Goal: Register for event/course

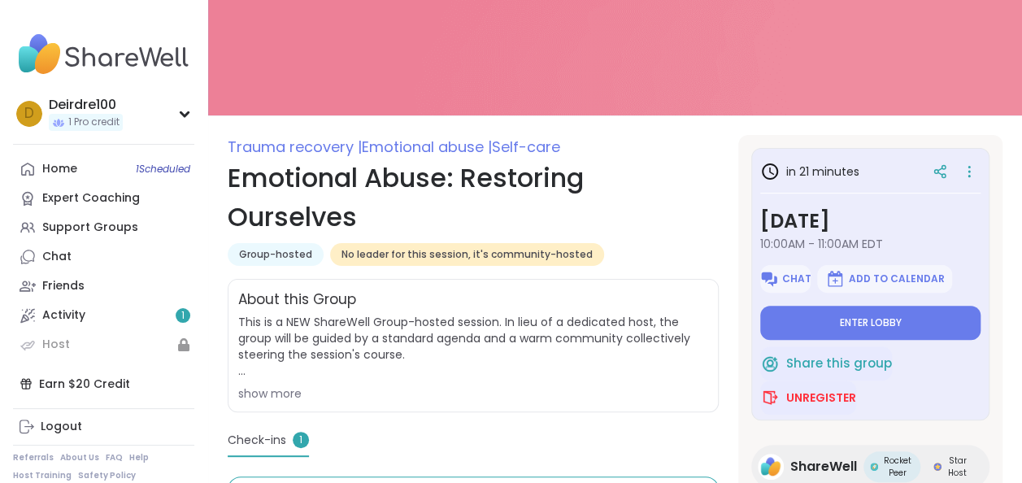
scroll to position [130, 0]
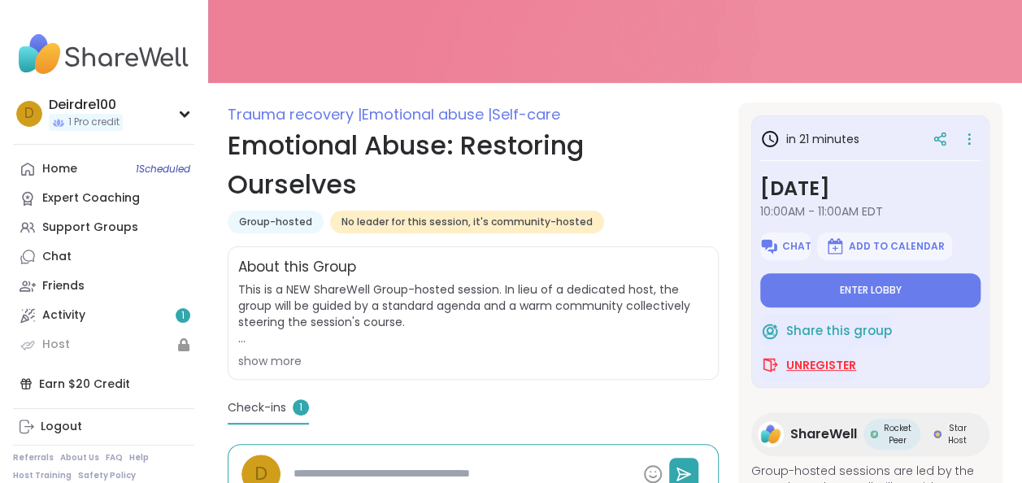
click at [801, 367] on span "Unregister" at bounding box center [821, 365] width 70 height 16
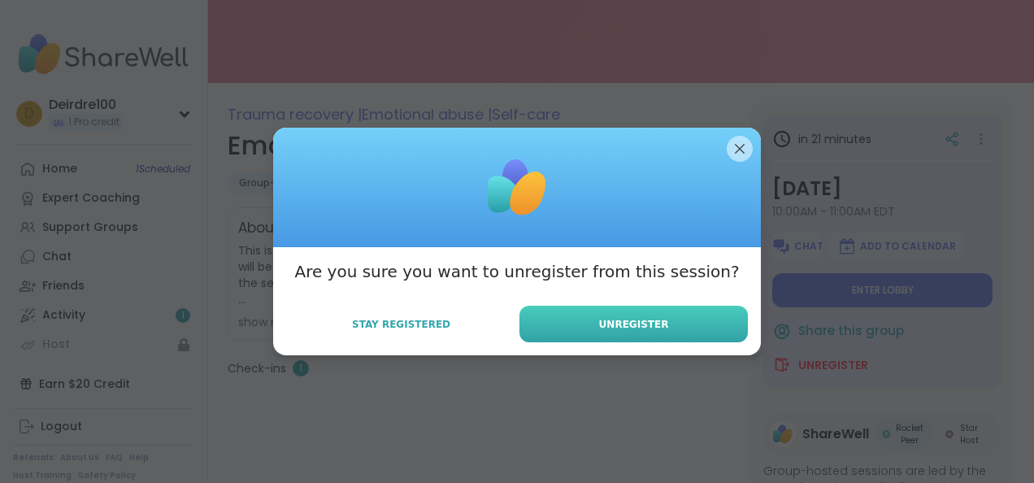
click at [668, 333] on button "Unregister" at bounding box center [634, 324] width 228 height 37
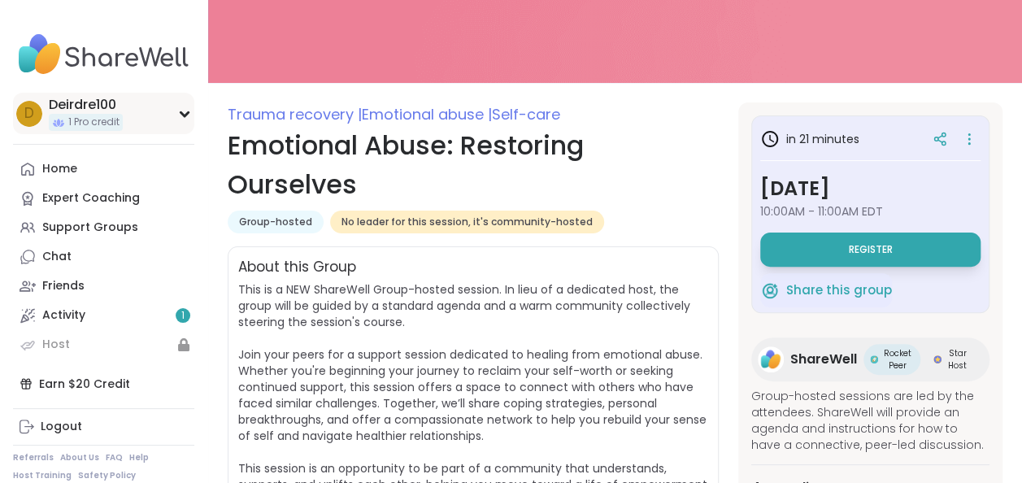
click at [187, 107] on div "D Deirdre100 1 Pro credit" at bounding box center [103, 113] width 181 height 41
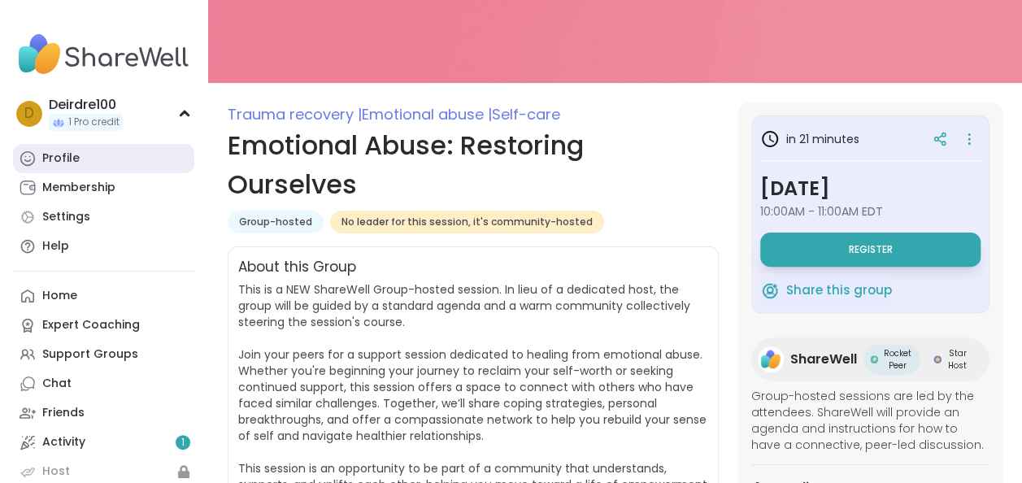
click at [73, 158] on div "Profile" at bounding box center [60, 158] width 37 height 16
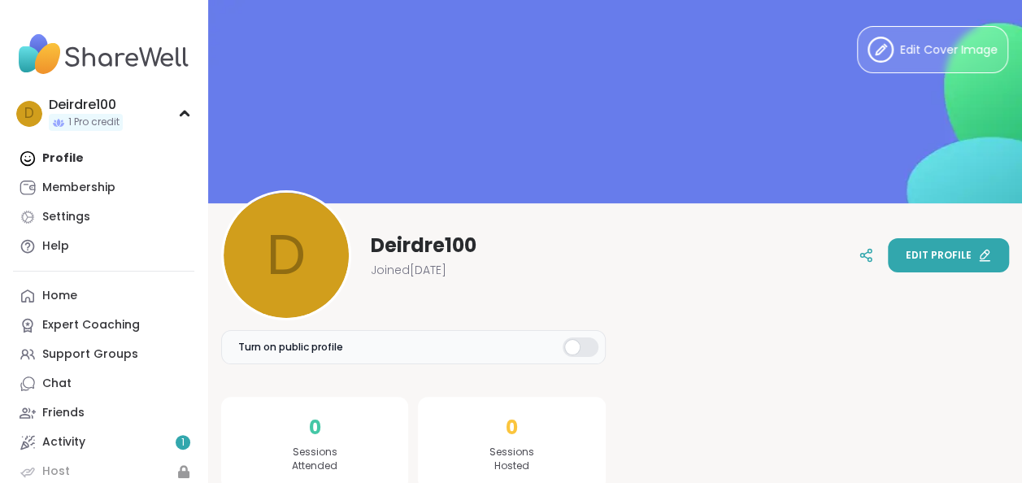
click at [932, 257] on span "Edit profile" at bounding box center [939, 255] width 66 height 15
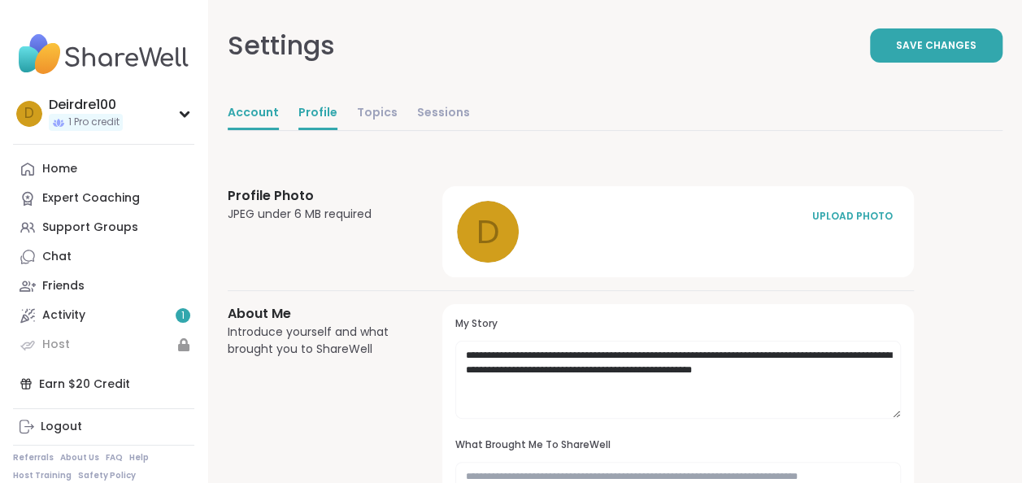
click at [254, 119] on link "Account" at bounding box center [253, 114] width 51 height 33
select select "**"
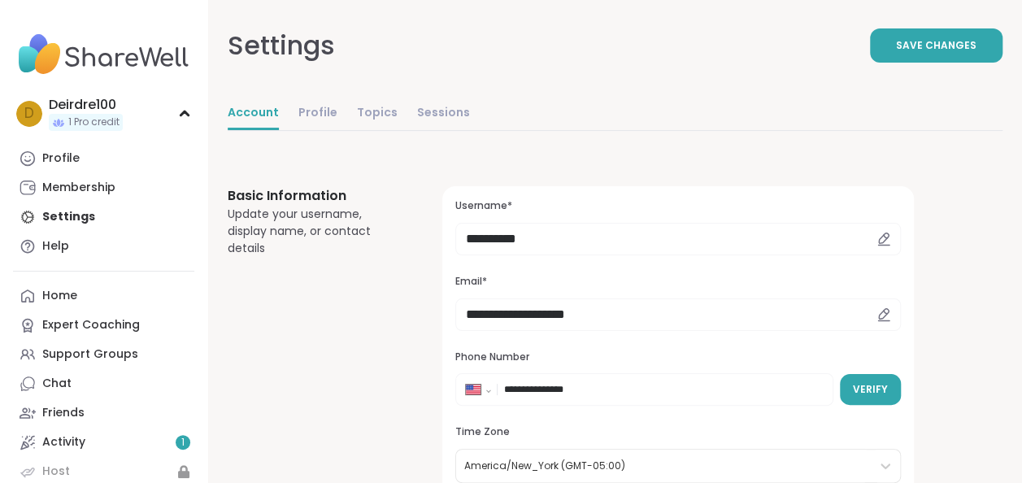
click at [881, 237] on icon at bounding box center [884, 238] width 10 height 10
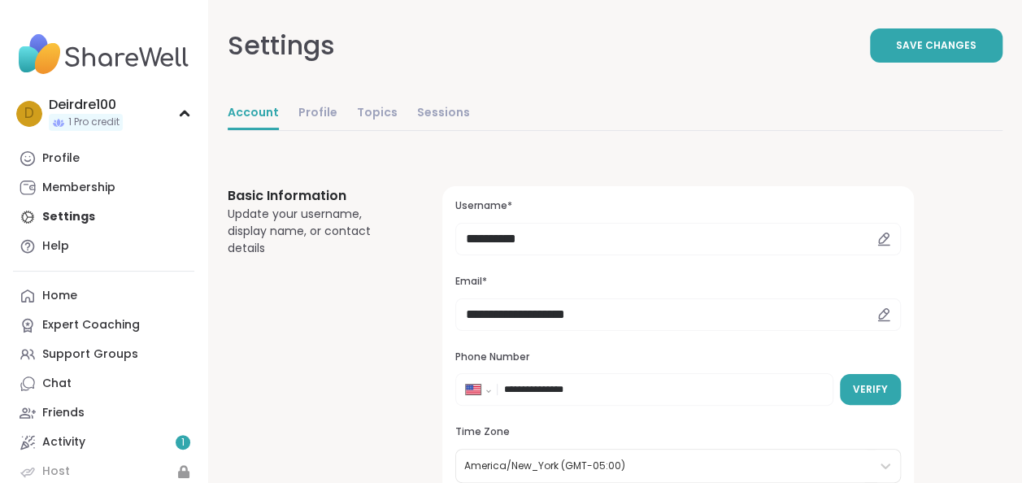
click at [883, 233] on icon at bounding box center [884, 239] width 15 height 15
click at [685, 239] on input "**********" at bounding box center [678, 239] width 446 height 33
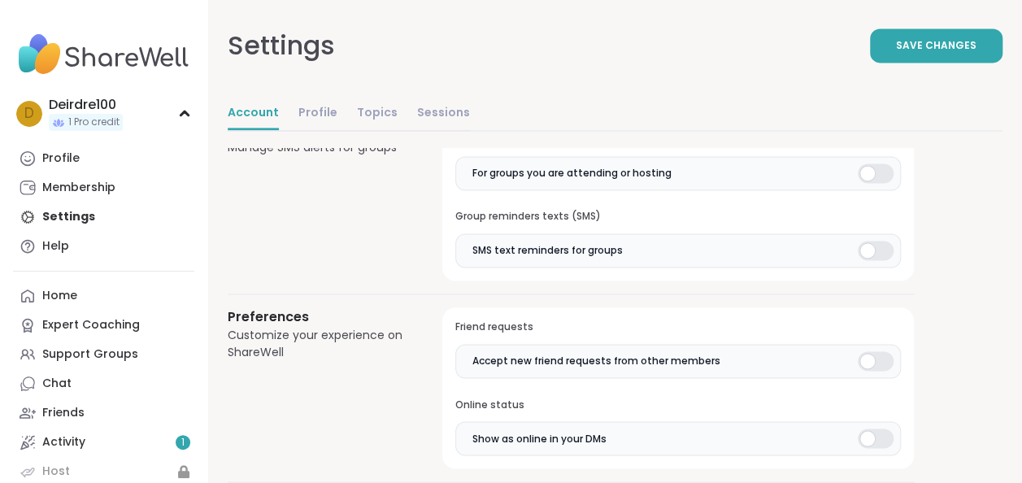
scroll to position [857, 0]
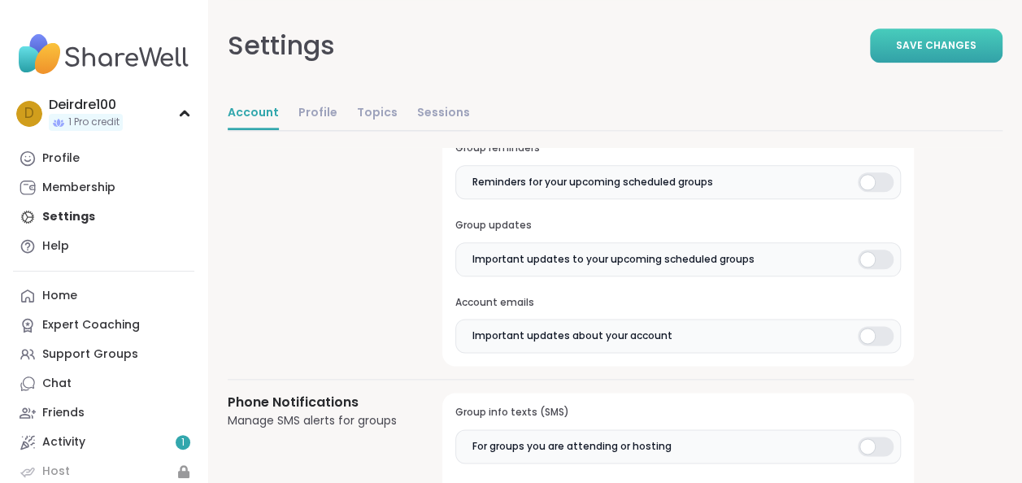
click at [963, 49] on span "Save Changes" at bounding box center [936, 45] width 80 height 15
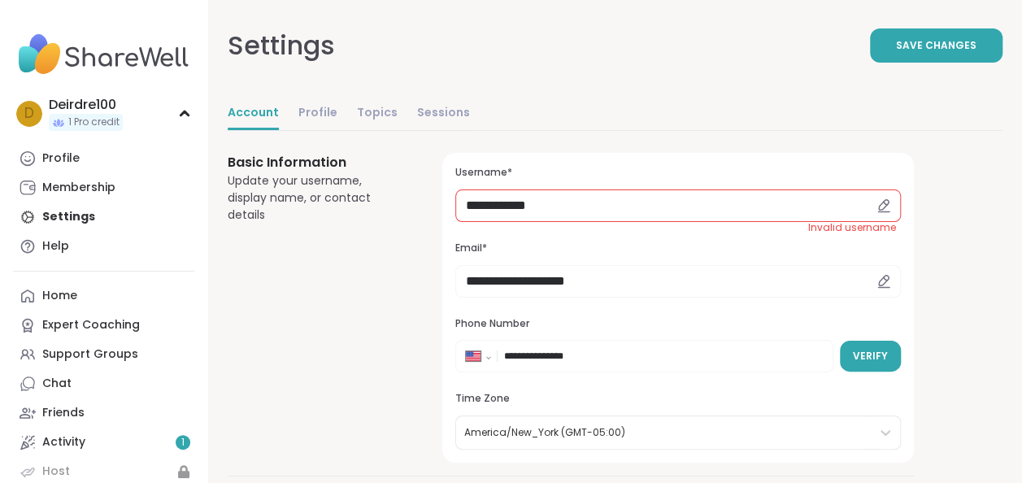
scroll to position [0, 0]
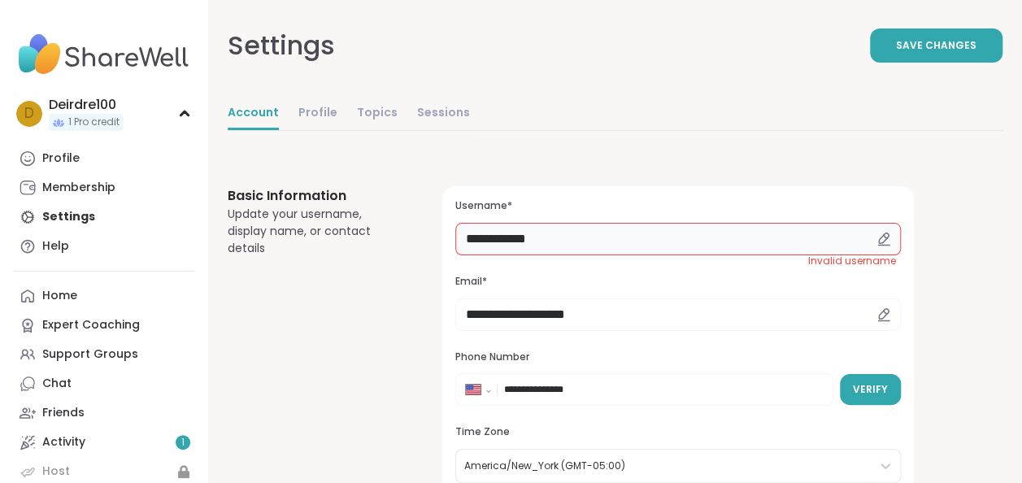
click at [562, 237] on input "**********" at bounding box center [678, 239] width 446 height 33
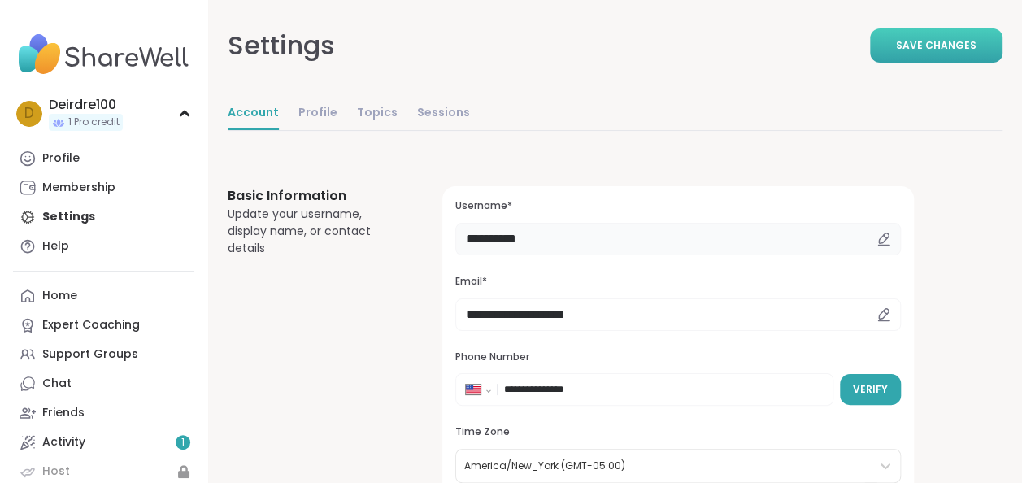
type input "**********"
click at [920, 37] on button "Save Changes" at bounding box center [936, 45] width 133 height 34
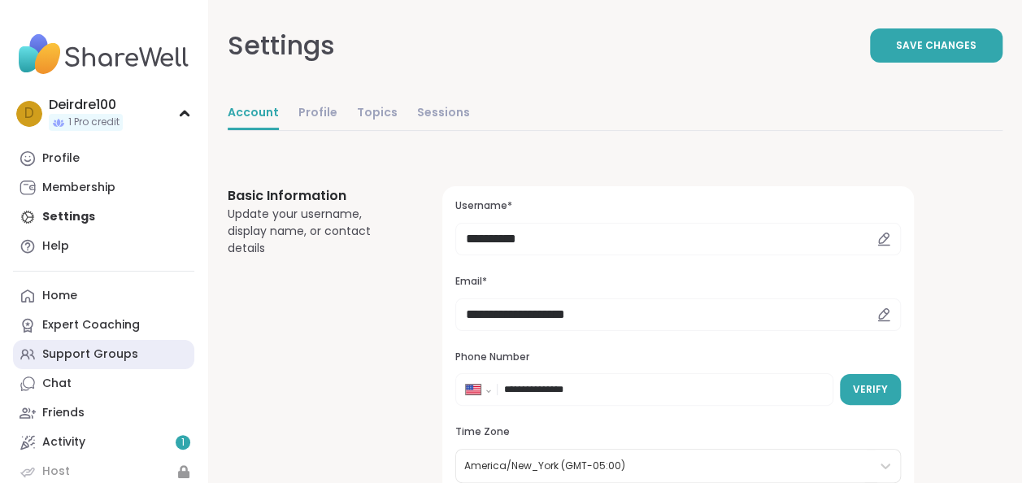
click at [85, 353] on div "Support Groups" at bounding box center [90, 354] width 96 height 16
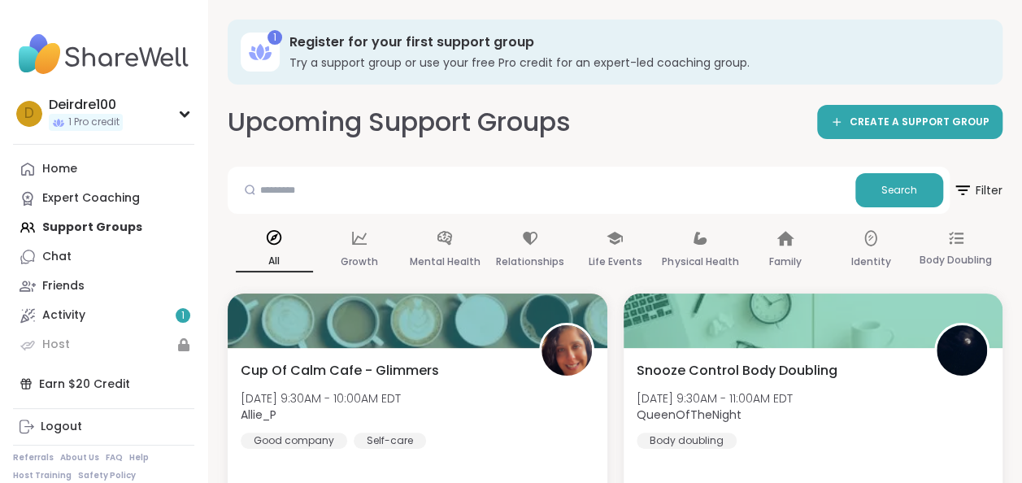
click at [263, 203] on div at bounding box center [249, 189] width 31 height 33
click at [297, 192] on input "text" at bounding box center [541, 189] width 615 height 33
type input "**********"
click at [876, 181] on button "Search" at bounding box center [899, 190] width 88 height 34
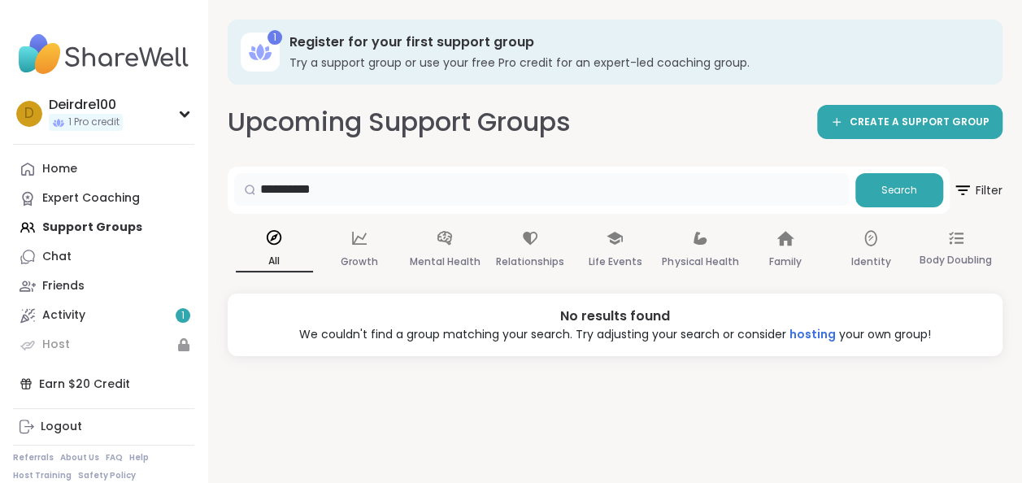
drag, startPoint x: 342, startPoint y: 192, endPoint x: 220, endPoint y: 179, distance: 122.7
click at [220, 179] on div "**********" at bounding box center [615, 241] width 814 height 483
select select "**"
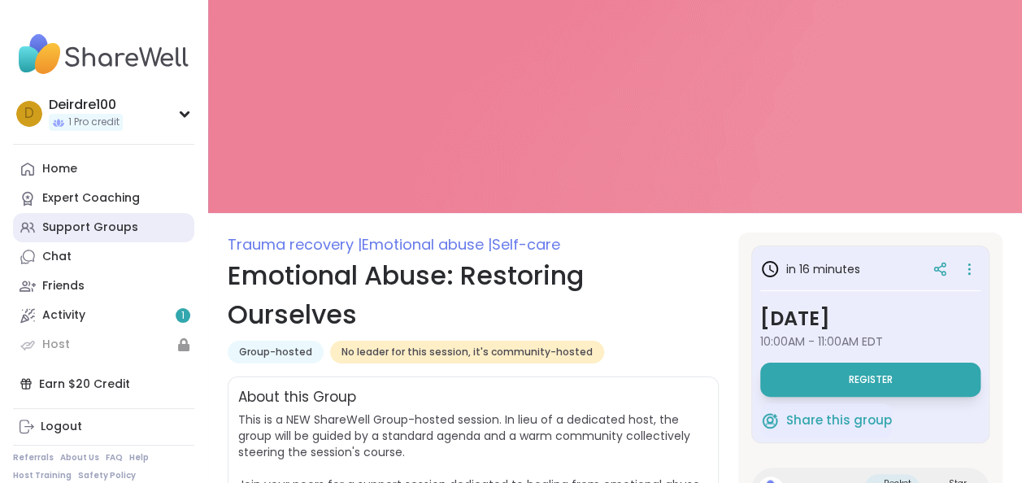
click at [68, 227] on div "Support Groups" at bounding box center [90, 228] width 96 height 16
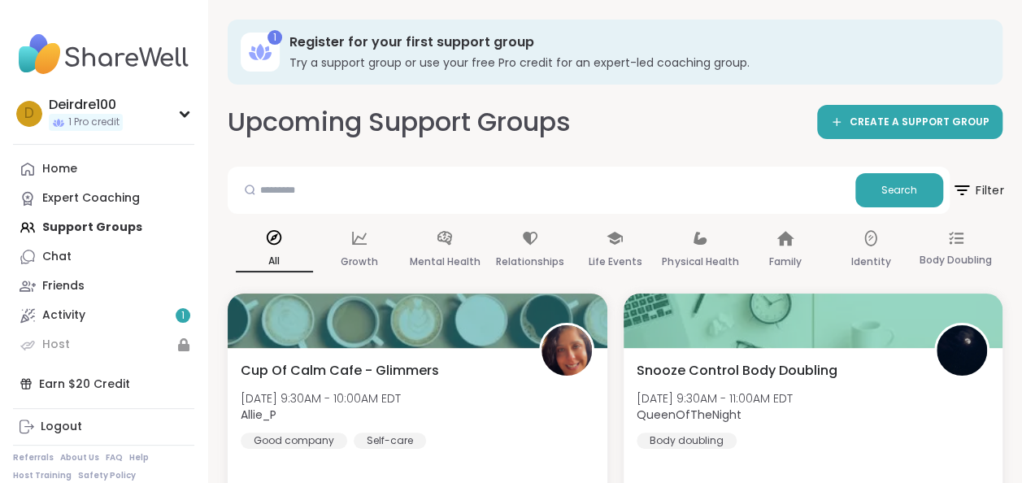
click at [996, 191] on span "Filter" at bounding box center [977, 190] width 52 height 41
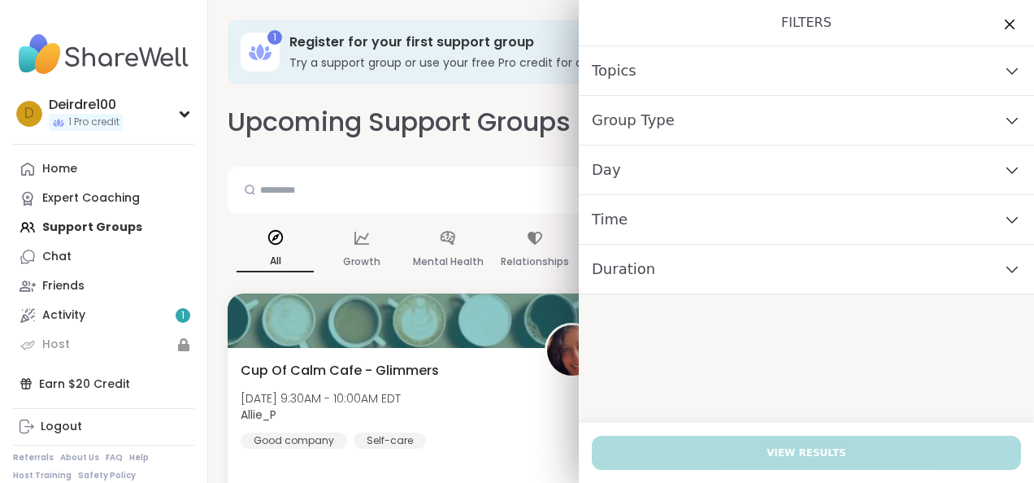
click at [1003, 165] on icon at bounding box center [1012, 169] width 18 height 11
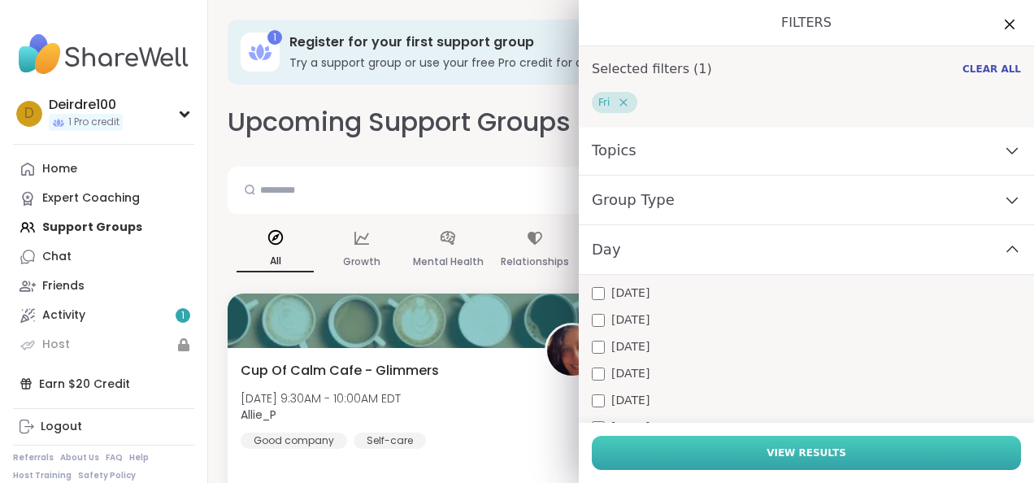
click at [798, 455] on span "View Results" at bounding box center [807, 453] width 80 height 15
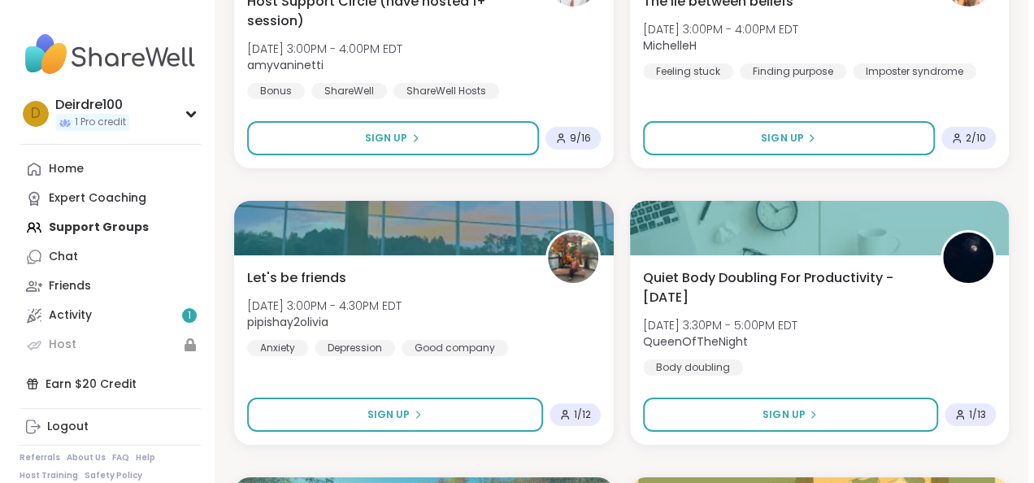
scroll to position [2895, 0]
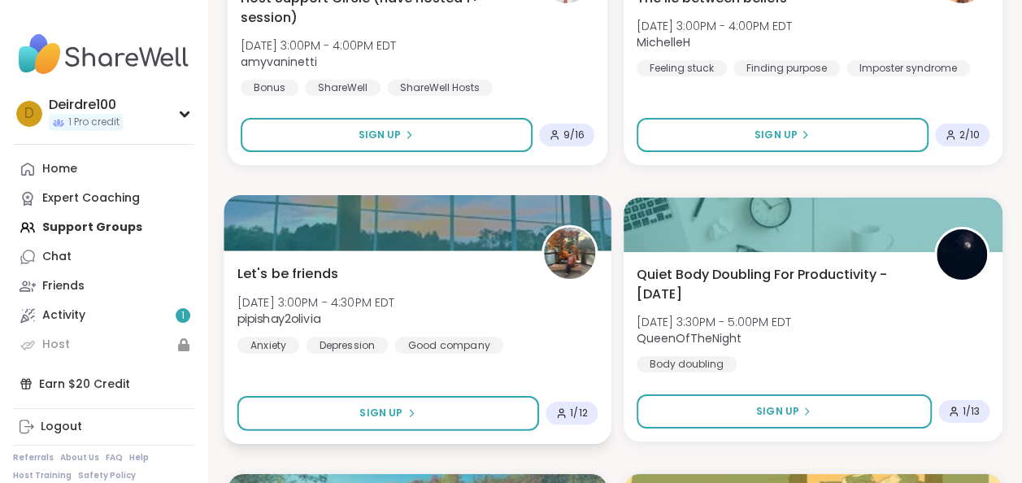
click at [437, 301] on div "Let's be friends [DATE] 3:00PM - 4:30PM EDT pipishay2olivia Anxiety [MEDICAL_DA…" at bounding box center [417, 307] width 360 height 89
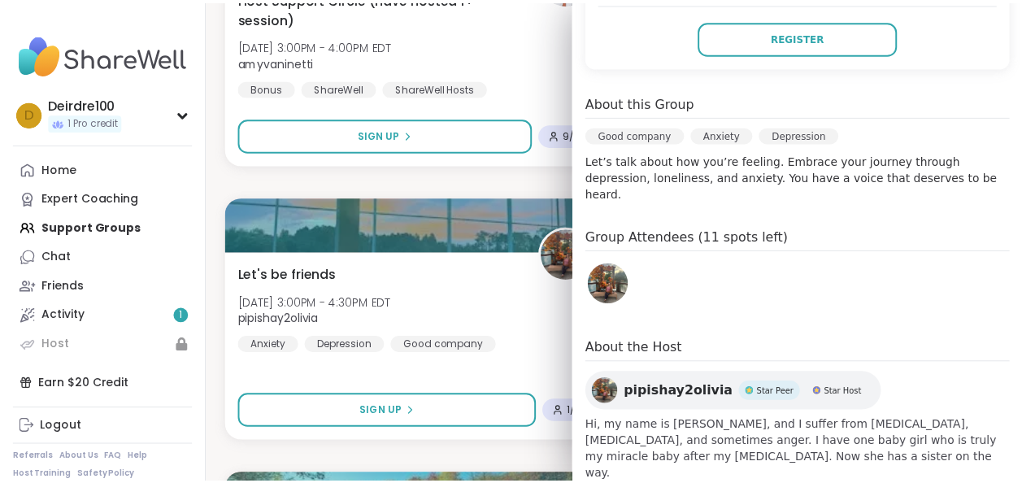
scroll to position [381, 0]
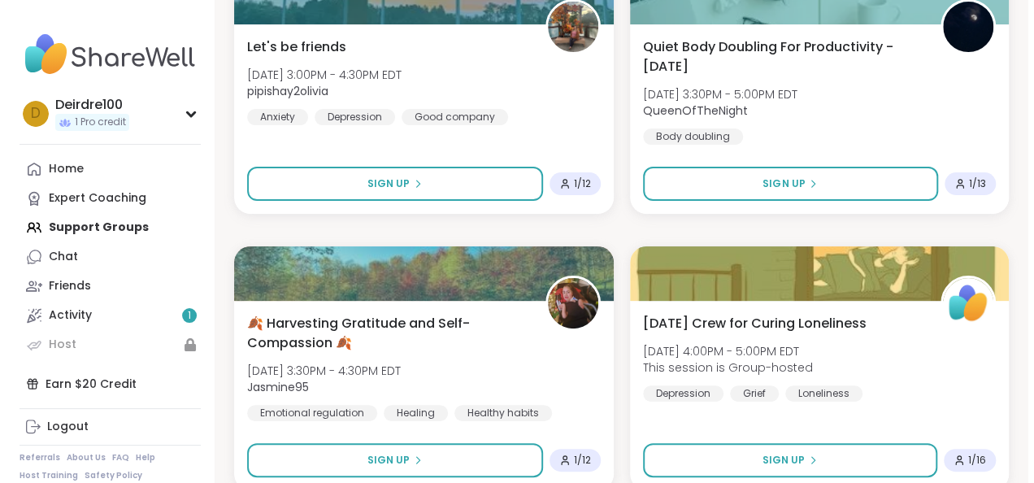
scroll to position [3181, 0]
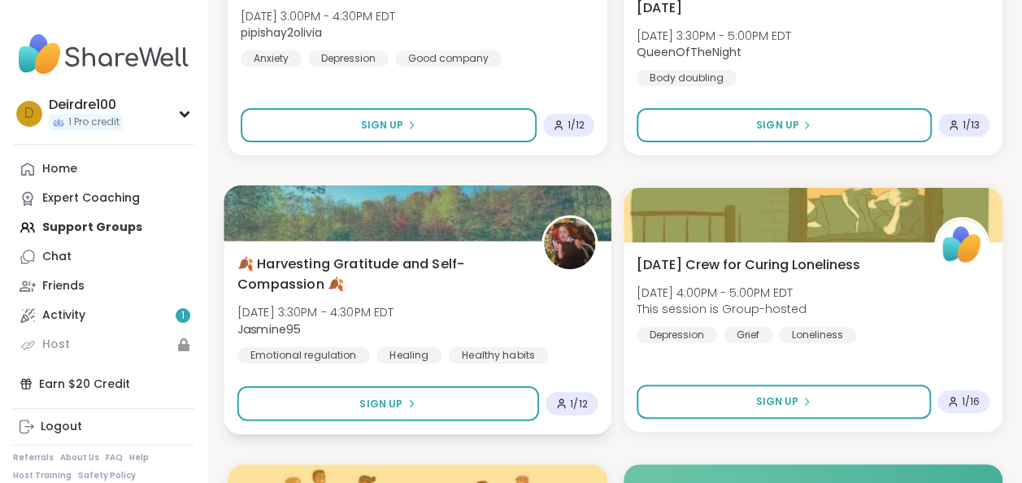
click at [446, 324] on div "🍂 Harvesting Gratitude and Self-Compassion 🍂 [DATE] 3:30PM - 4:30PM EDT Jasmine…" at bounding box center [417, 309] width 360 height 110
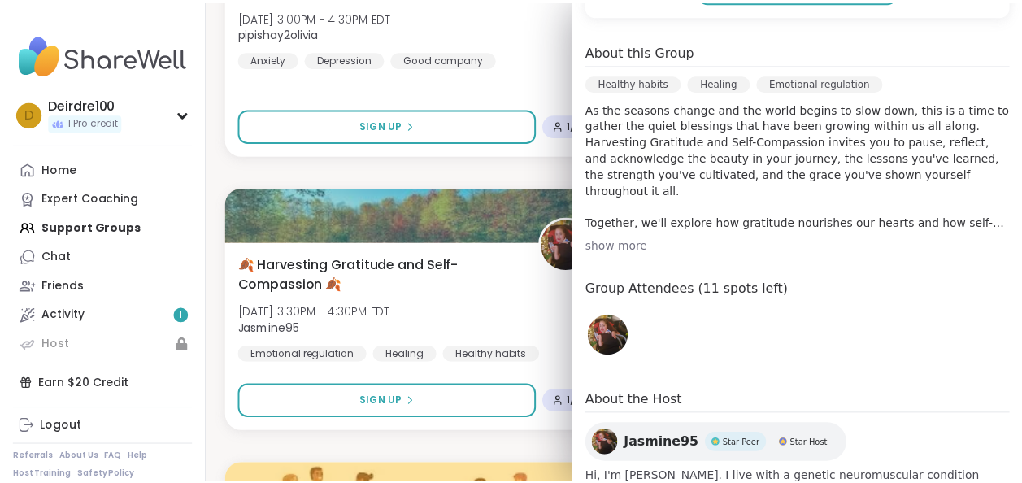
scroll to position [468, 0]
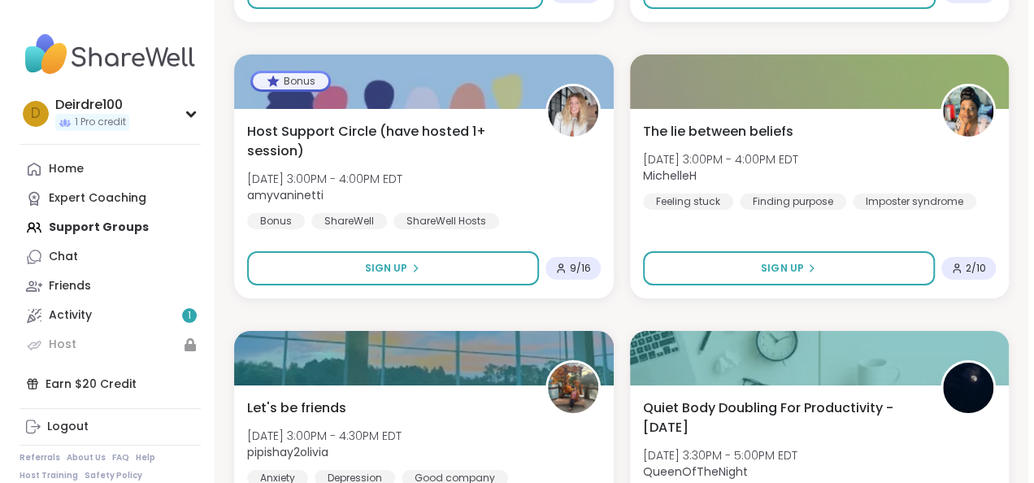
scroll to position [2758, 0]
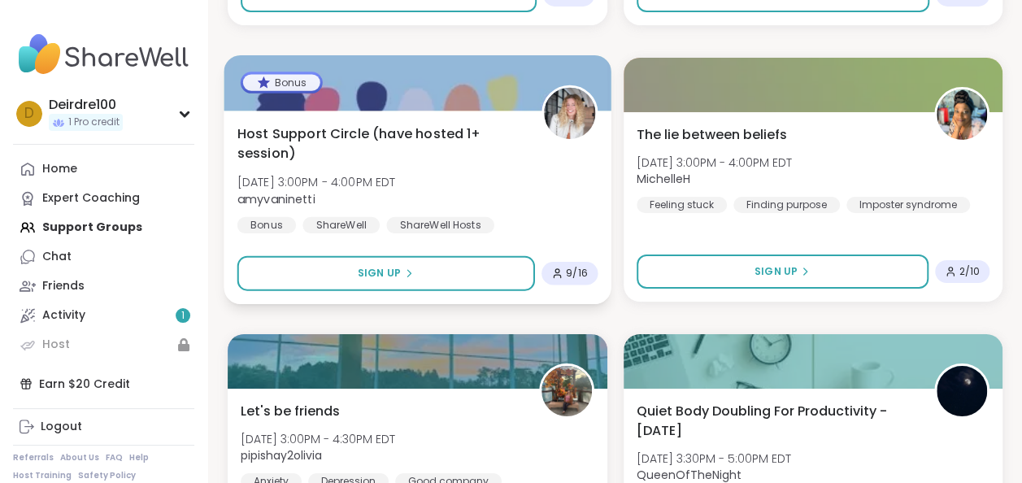
click at [414, 152] on span "Host Support Circle (have hosted 1+ session)" at bounding box center [379, 144] width 285 height 40
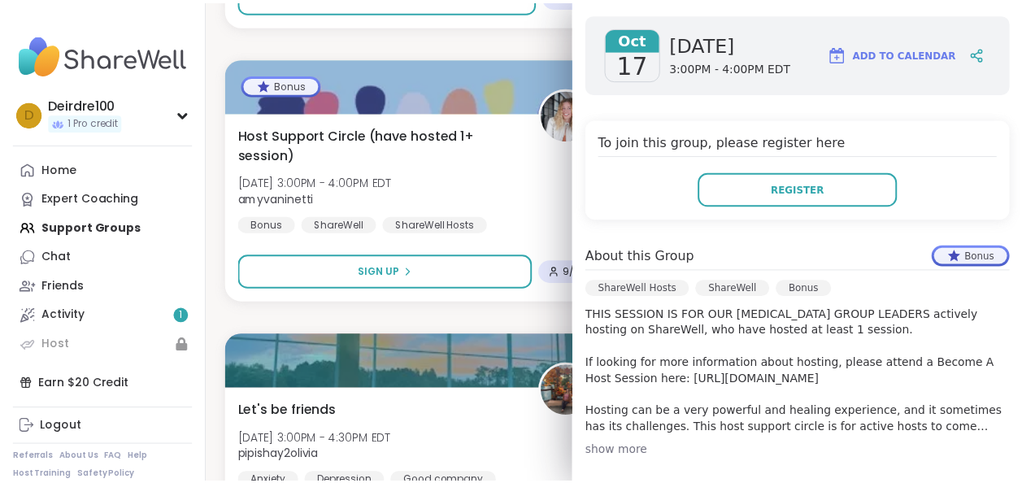
scroll to position [264, 0]
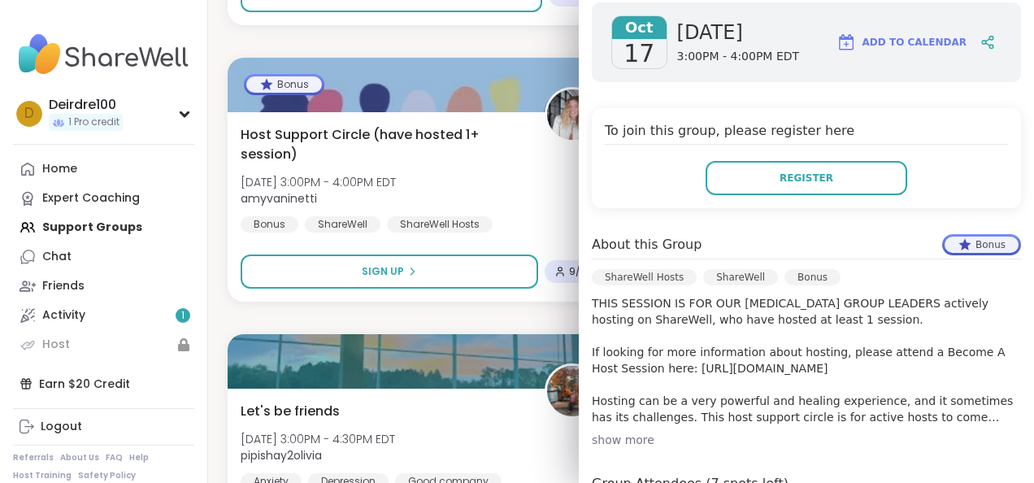
click at [463, 46] on div "✨AWAKEN WITH BEAUTIFUL SOULS✨ [DATE] 7:00AM - 8:00AM EDT lyssa Emotional regula…" at bounding box center [621, 42] width 787 height 4944
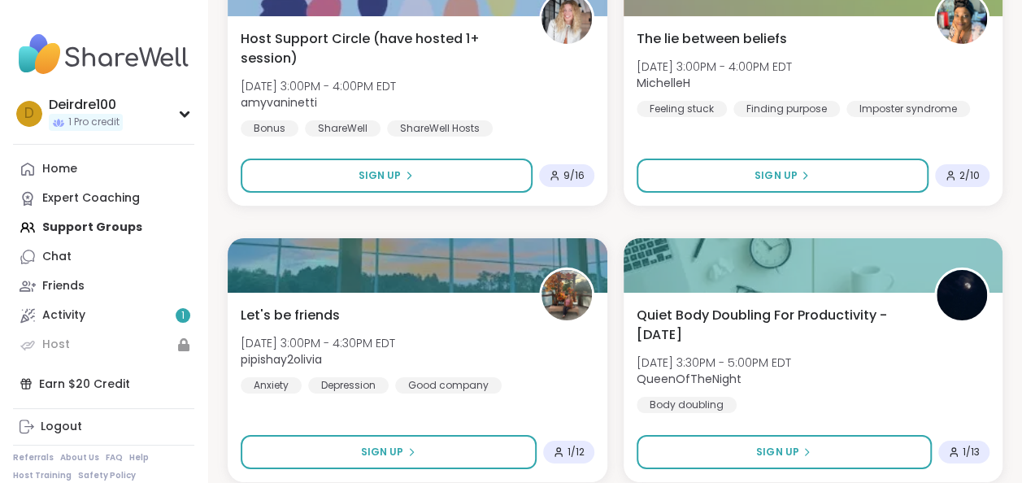
scroll to position [2856, 0]
